Goal: Information Seeking & Learning: Learn about a topic

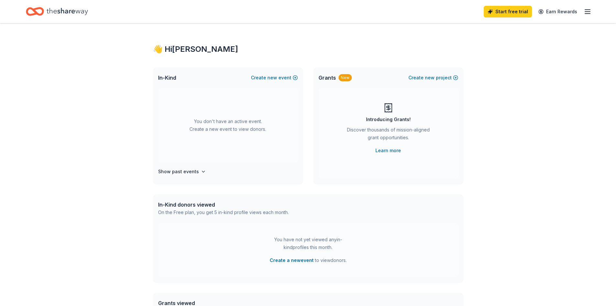
click at [169, 78] on span "In-Kind" at bounding box center [167, 78] width 18 height 8
click at [79, 9] on icon "Home" at bounding box center [67, 11] width 41 height 13
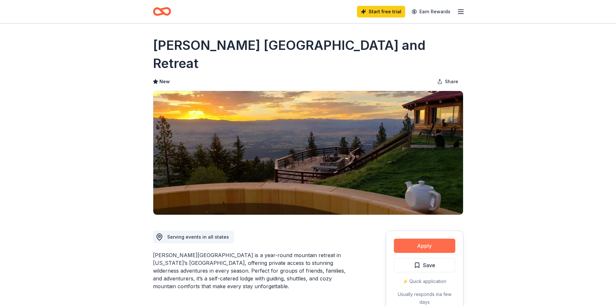
click at [433, 238] on button "Apply" at bounding box center [424, 245] width 61 height 14
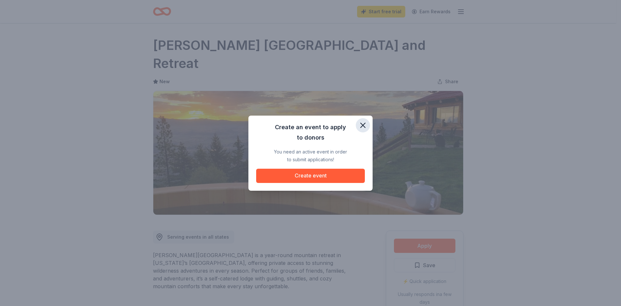
click at [365, 121] on icon "button" at bounding box center [362, 125] width 9 height 9
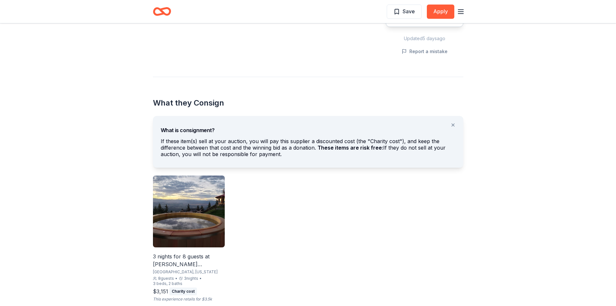
scroll to position [291, 0]
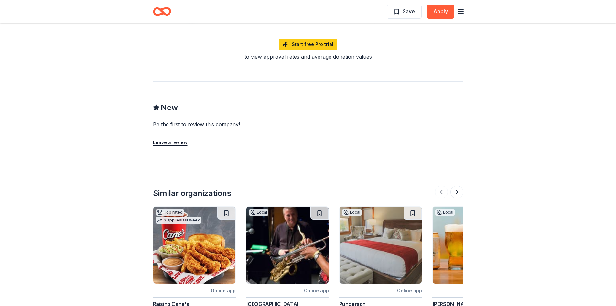
scroll to position [647, 0]
